Goal: Task Accomplishment & Management: Manage account settings

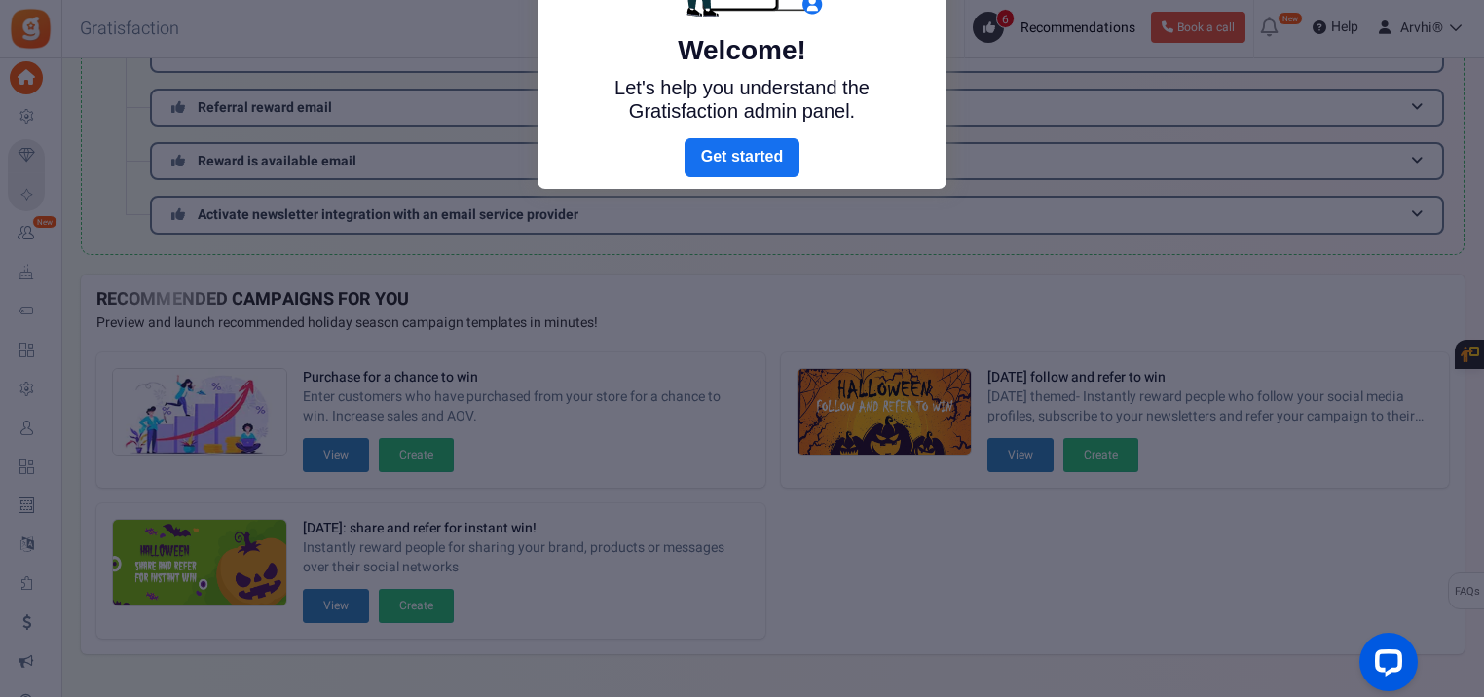
scroll to position [2, 0]
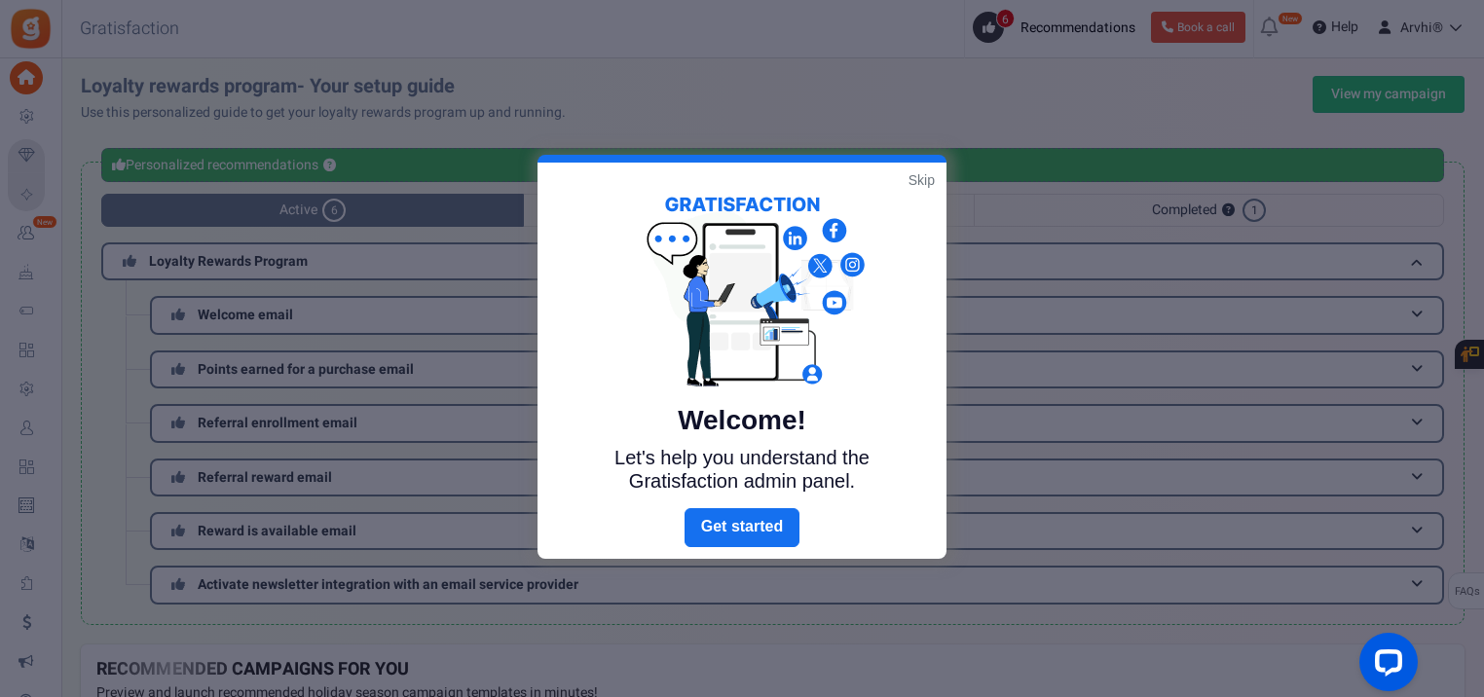
click at [923, 170] on link "Skip" at bounding box center [922, 179] width 26 height 19
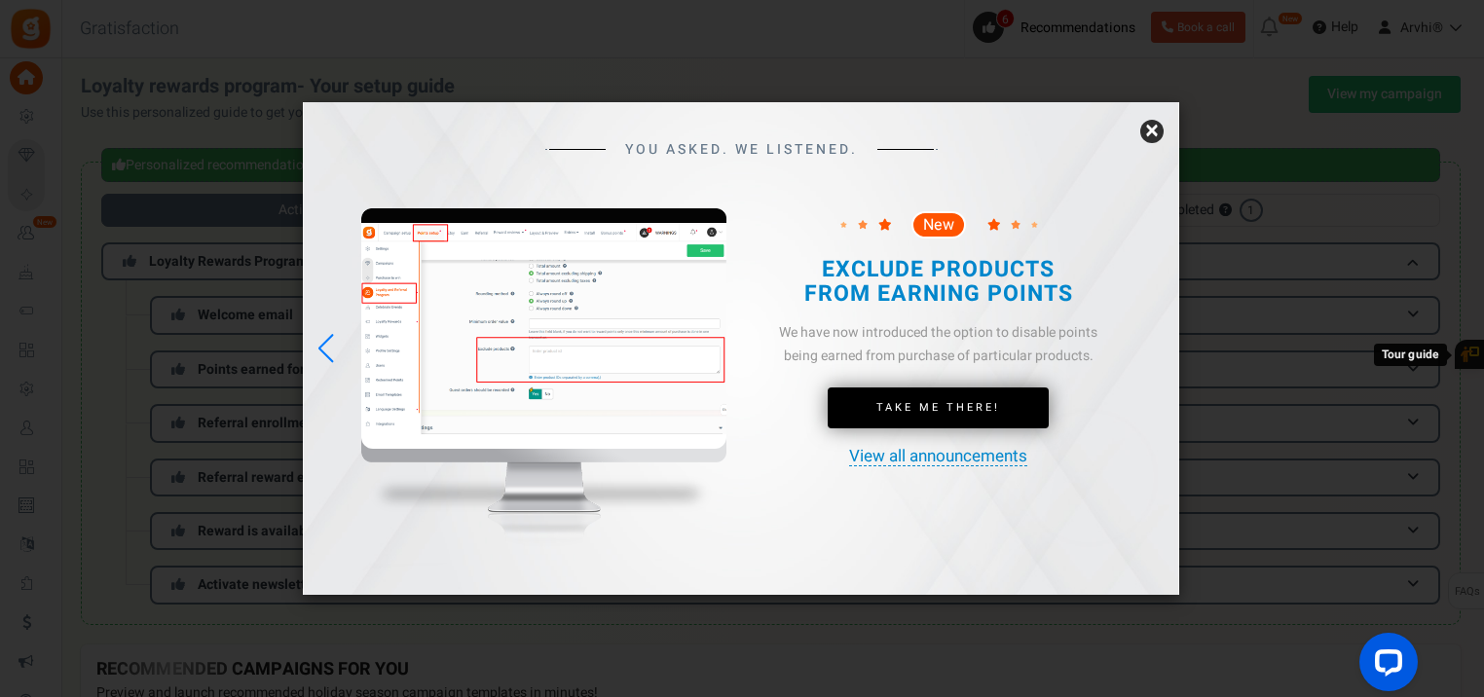
click at [1149, 132] on link "×" at bounding box center [1152, 131] width 23 height 23
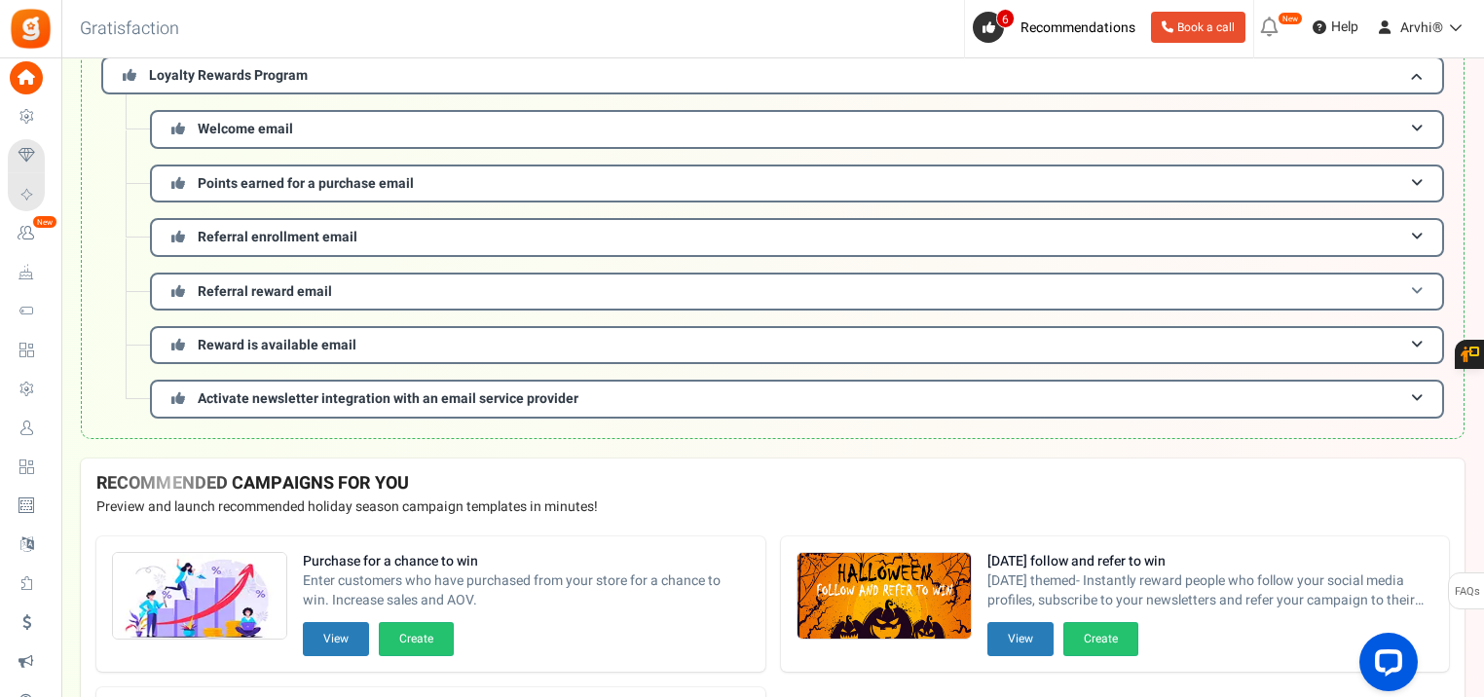
scroll to position [0, 0]
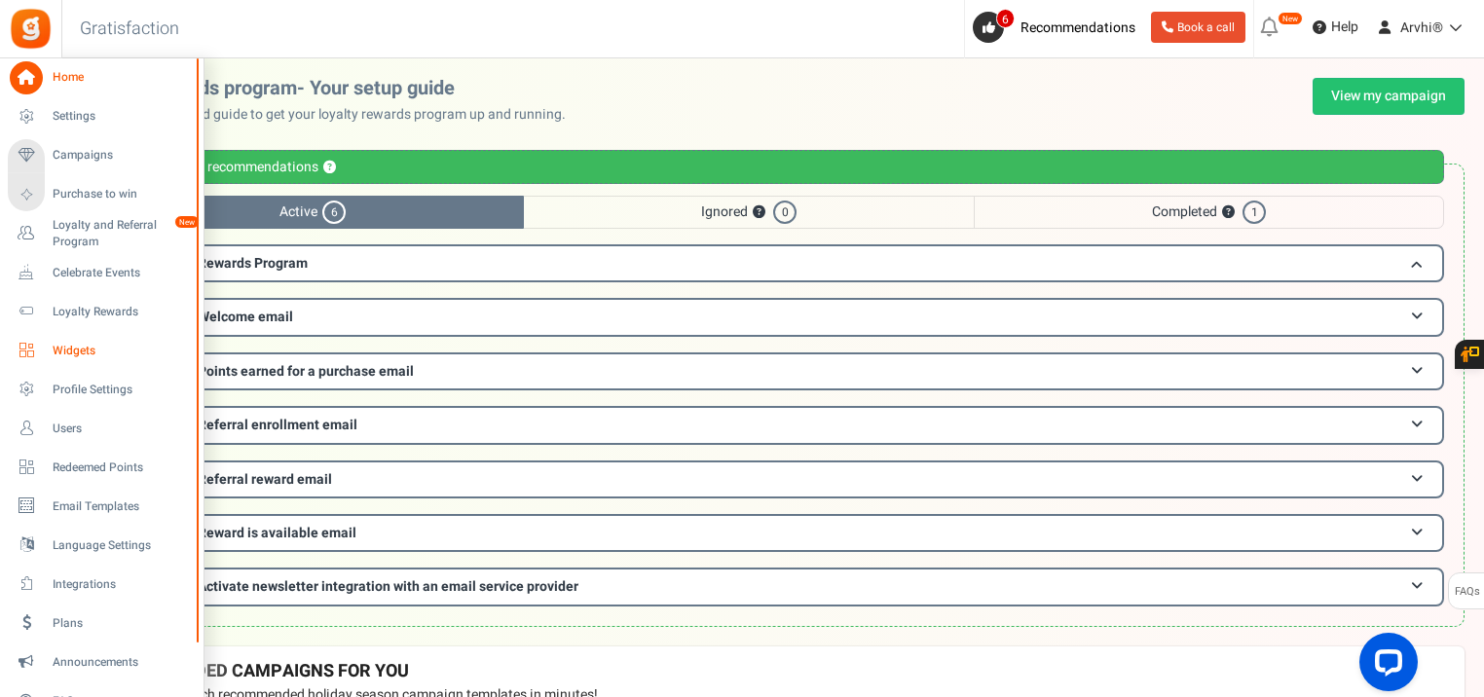
click at [48, 342] on link "Widgets" at bounding box center [101, 350] width 187 height 33
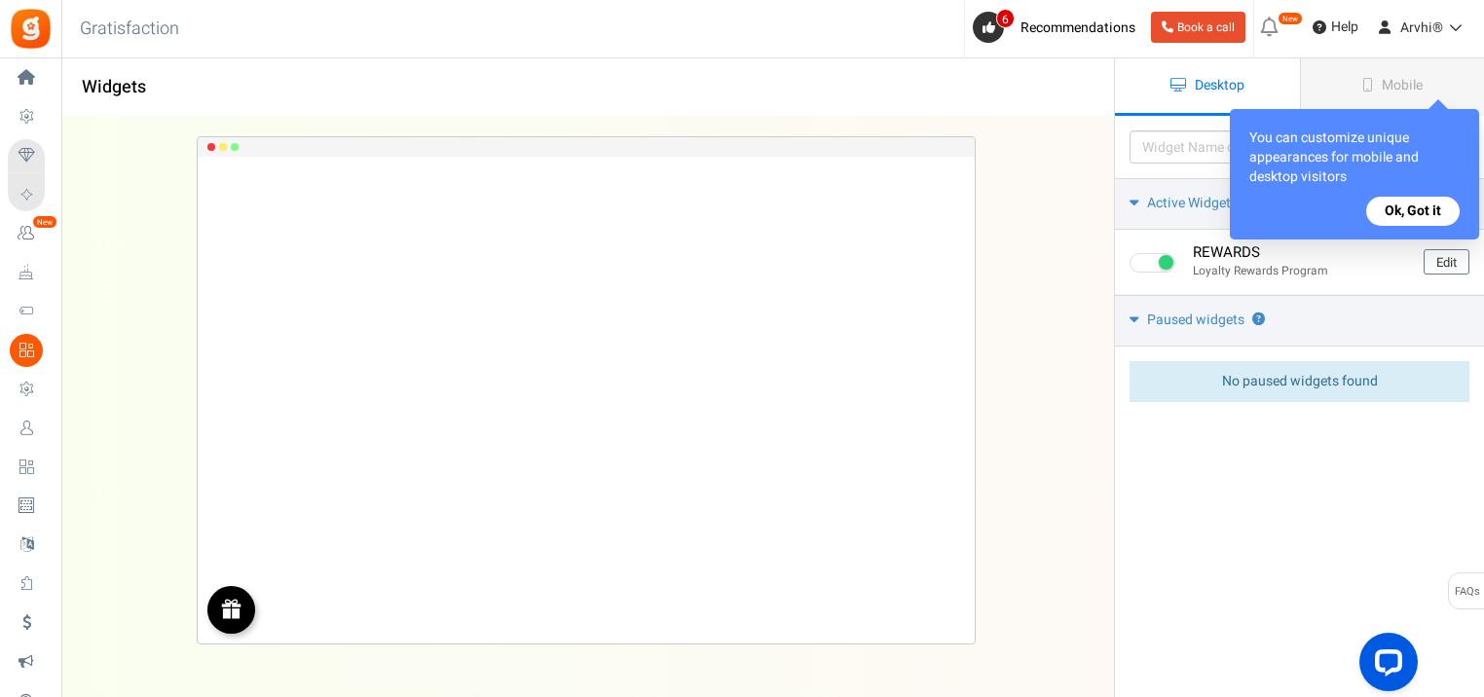
click at [1441, 210] on button "Ok, Got it" at bounding box center [1414, 211] width 94 height 29
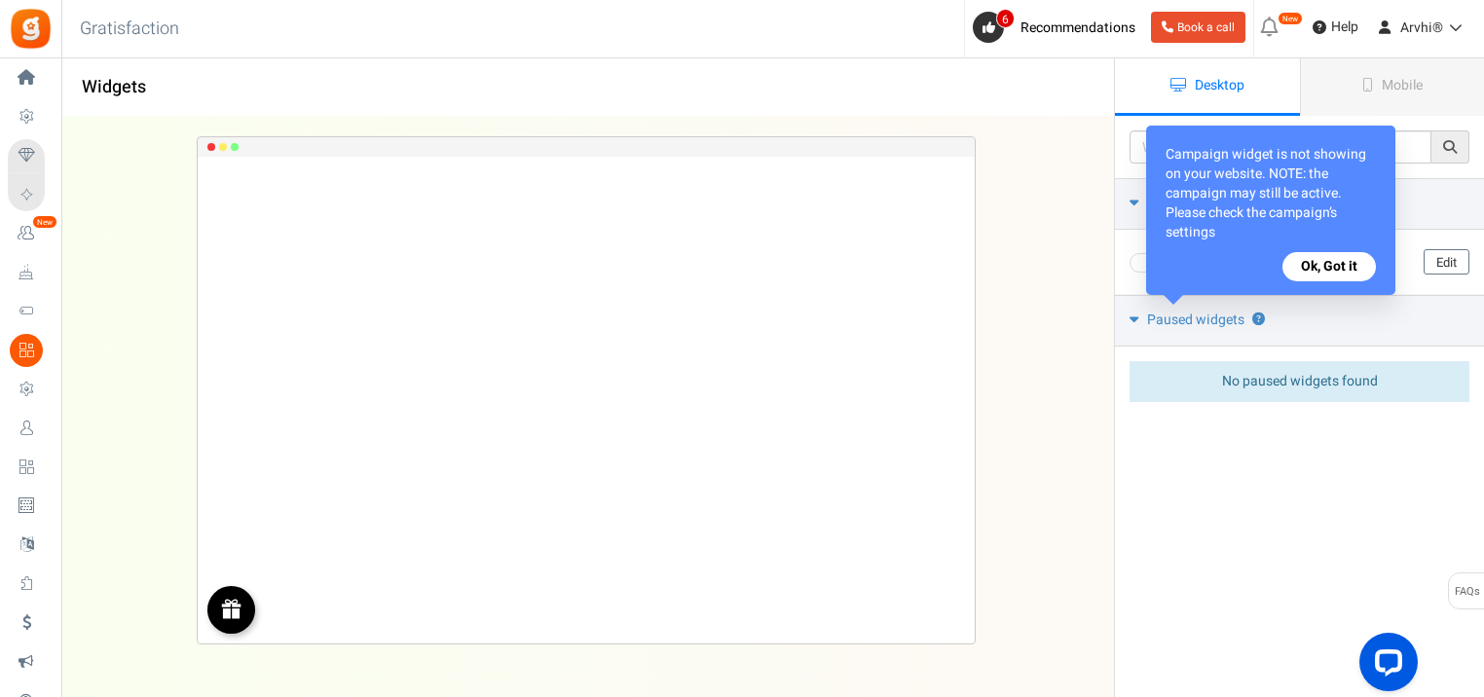
scroll to position [155, 0]
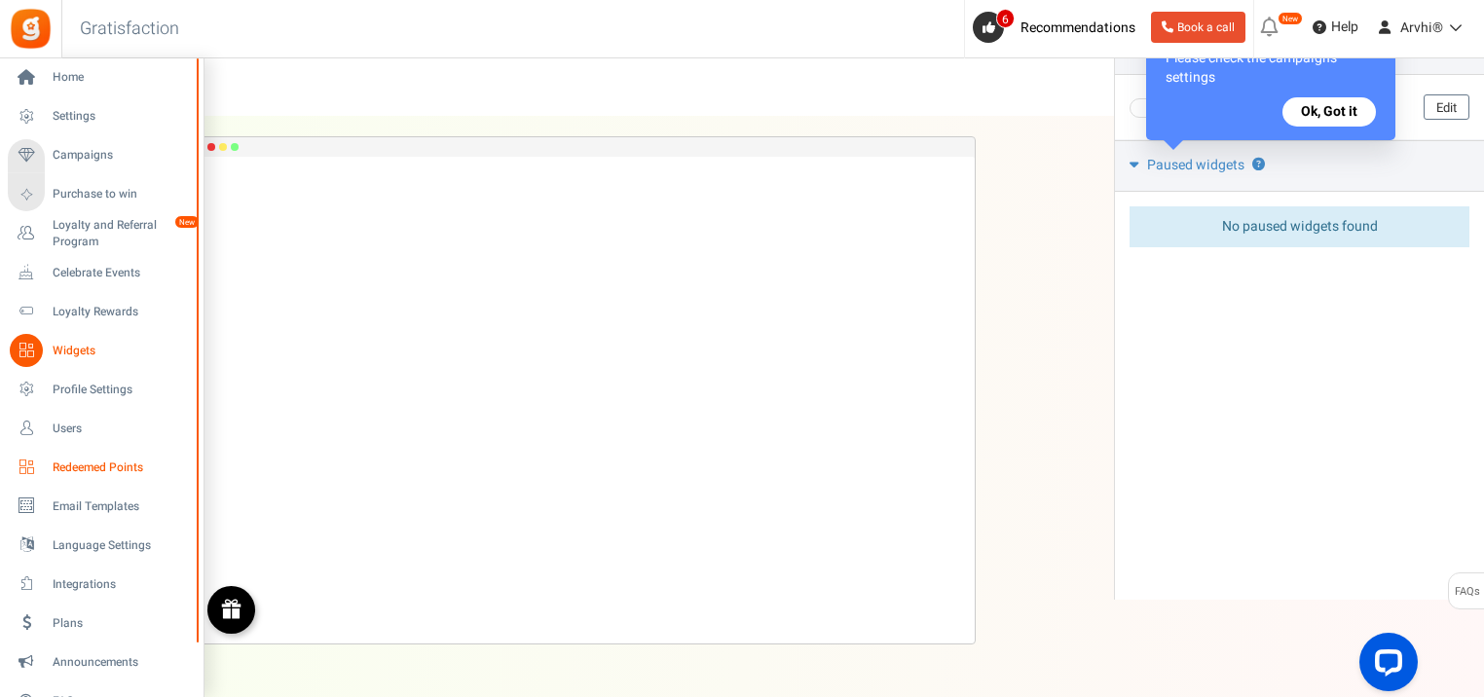
click at [80, 469] on span "Redeemed Points" at bounding box center [121, 468] width 136 height 17
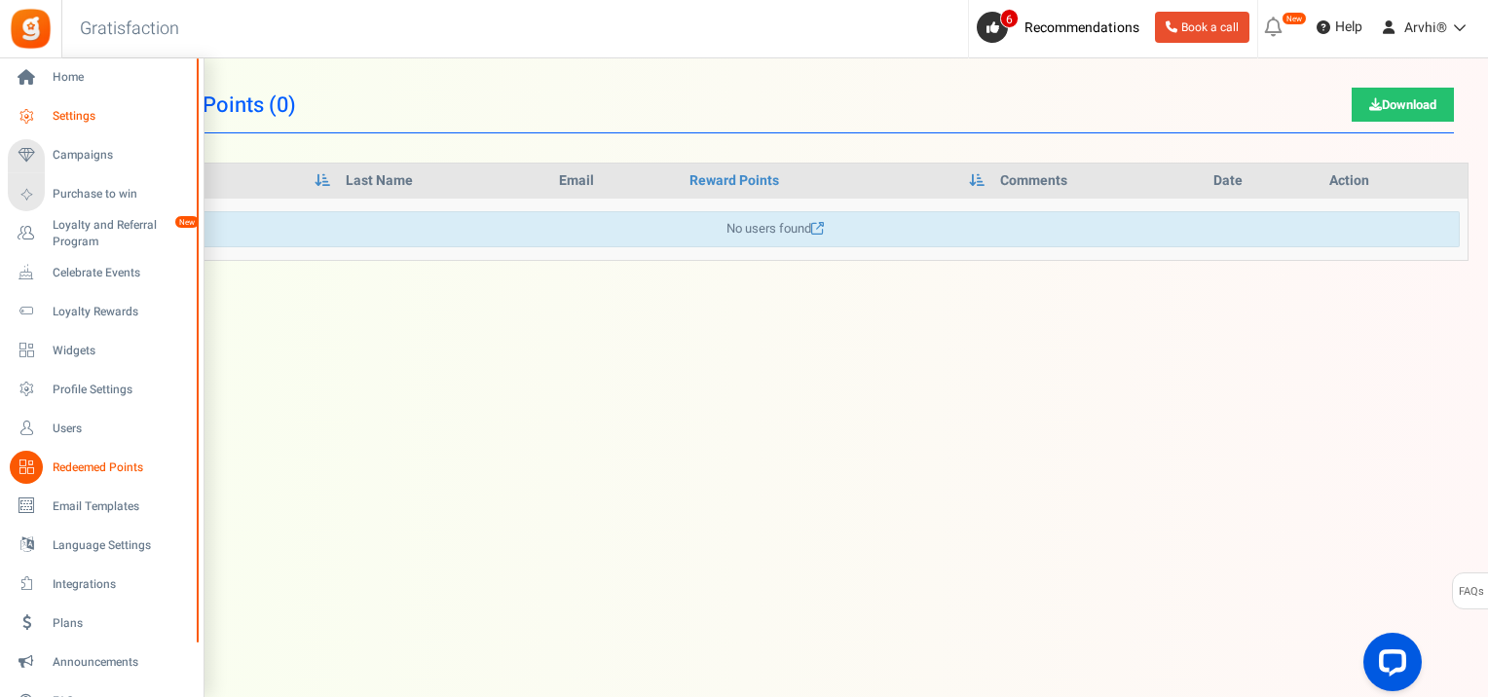
click at [142, 114] on span "Settings" at bounding box center [121, 116] width 136 height 17
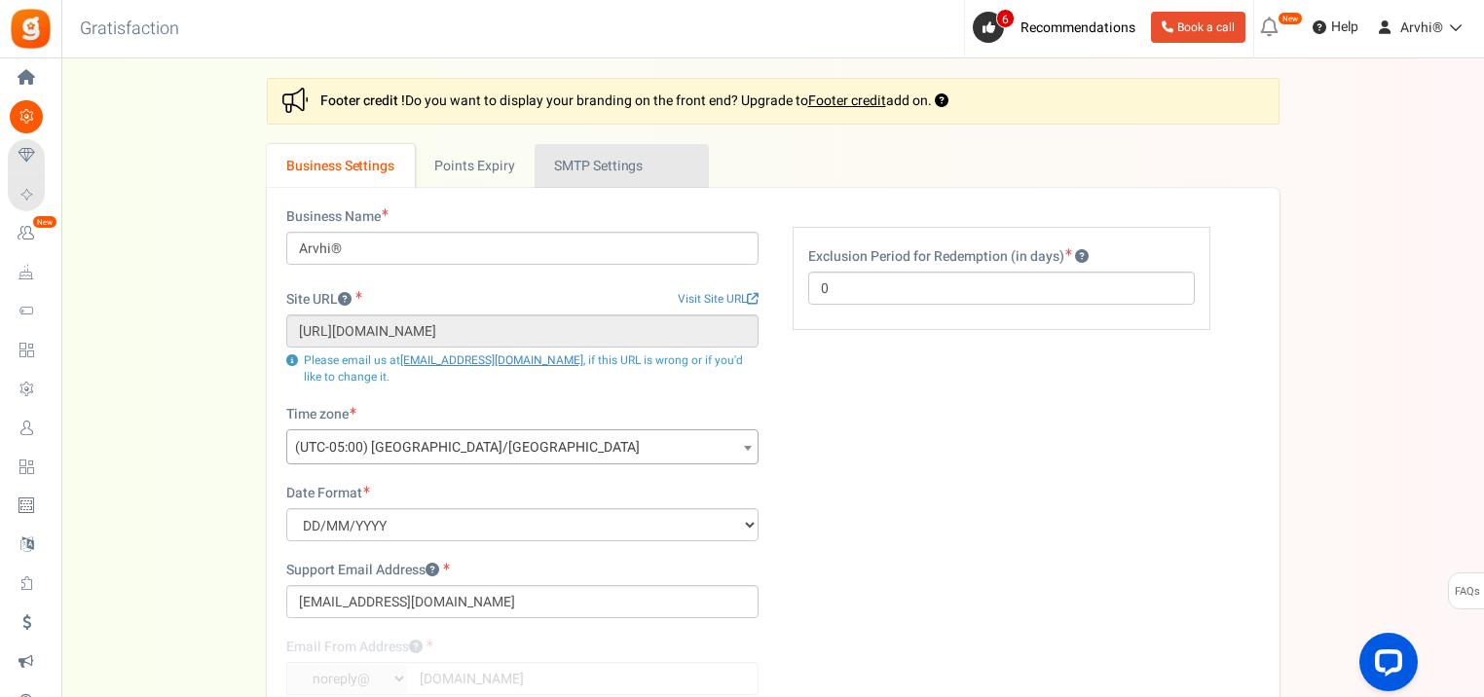
click at [579, 171] on link "Active SMTP Settings" at bounding box center [622, 166] width 174 height 44
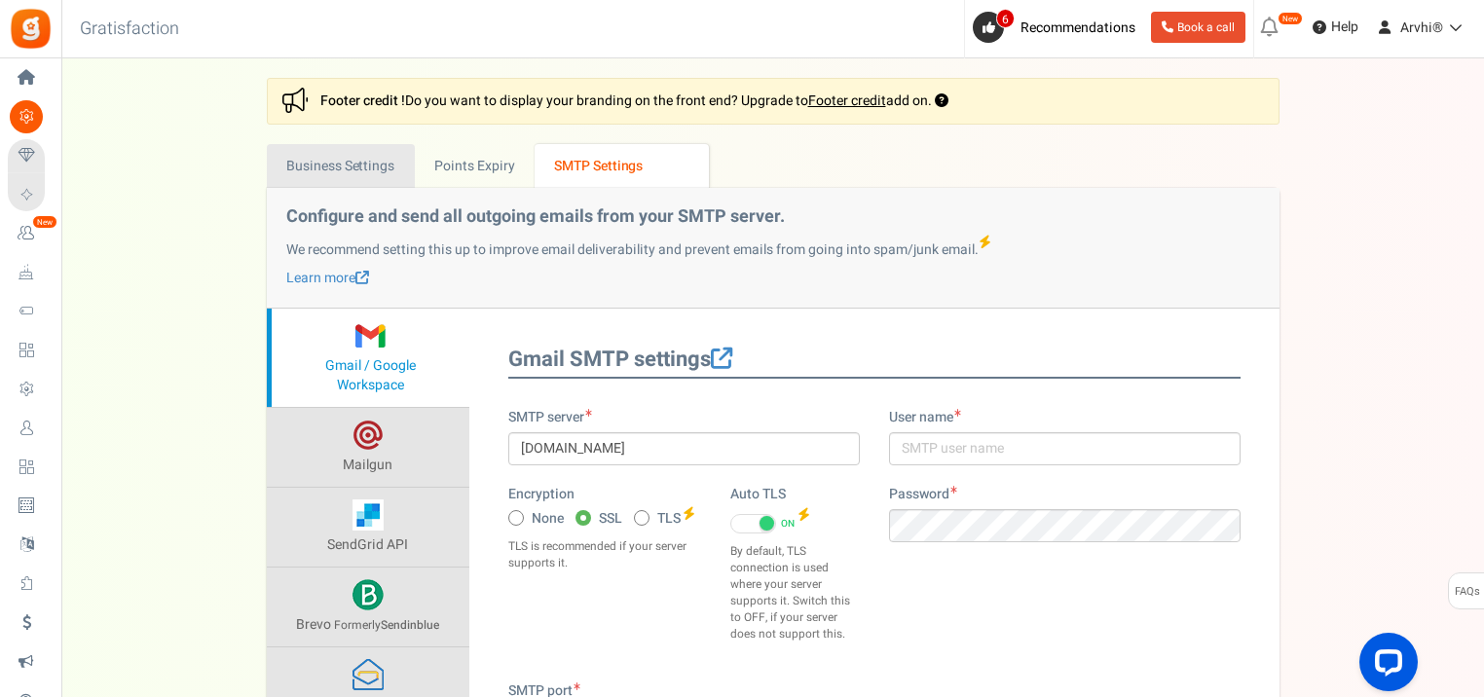
click at [386, 156] on link "Business Settings" at bounding box center [341, 166] width 148 height 44
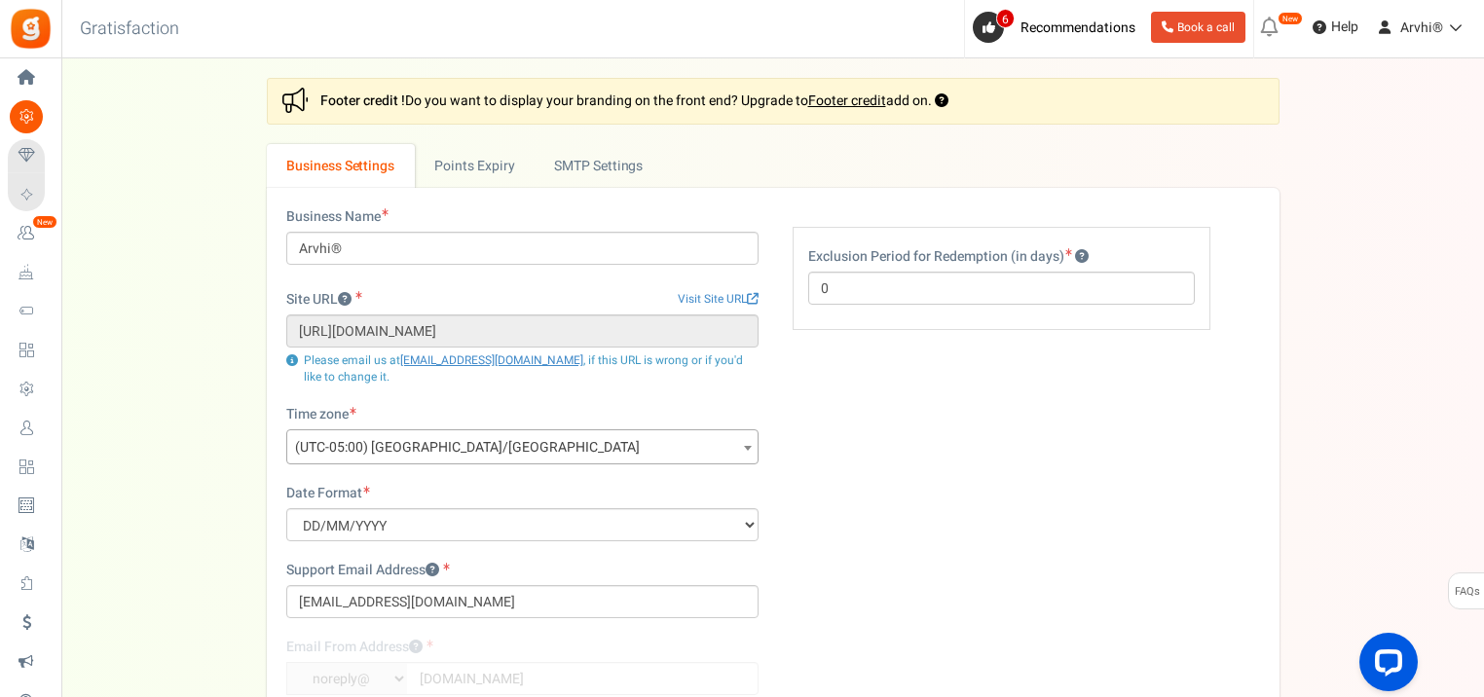
scroll to position [273, 0]
